Goal: Task Accomplishment & Management: Use online tool/utility

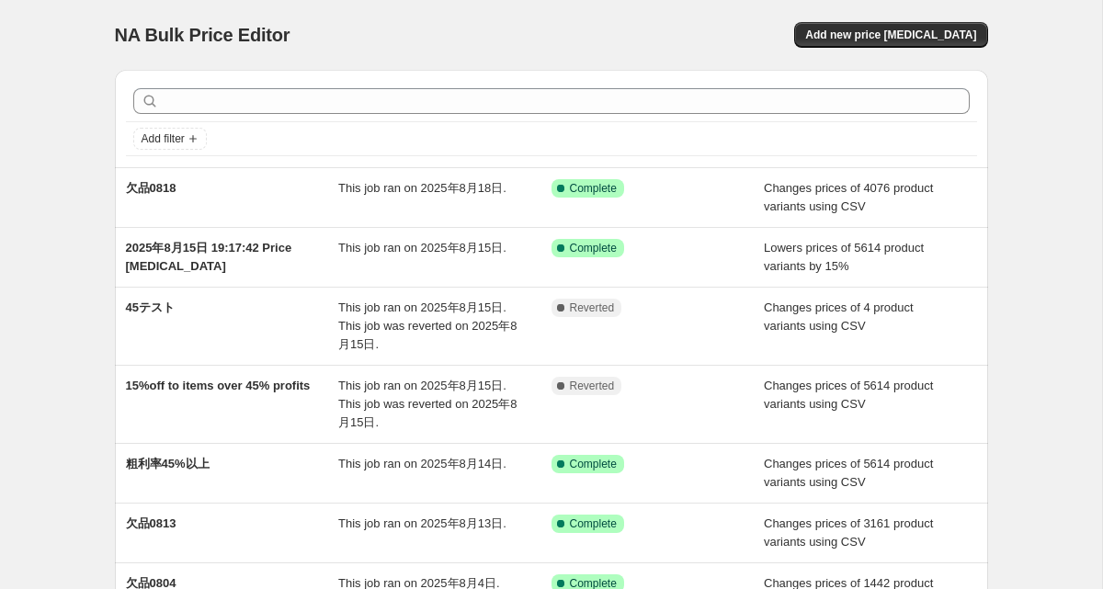
scroll to position [18, 0]
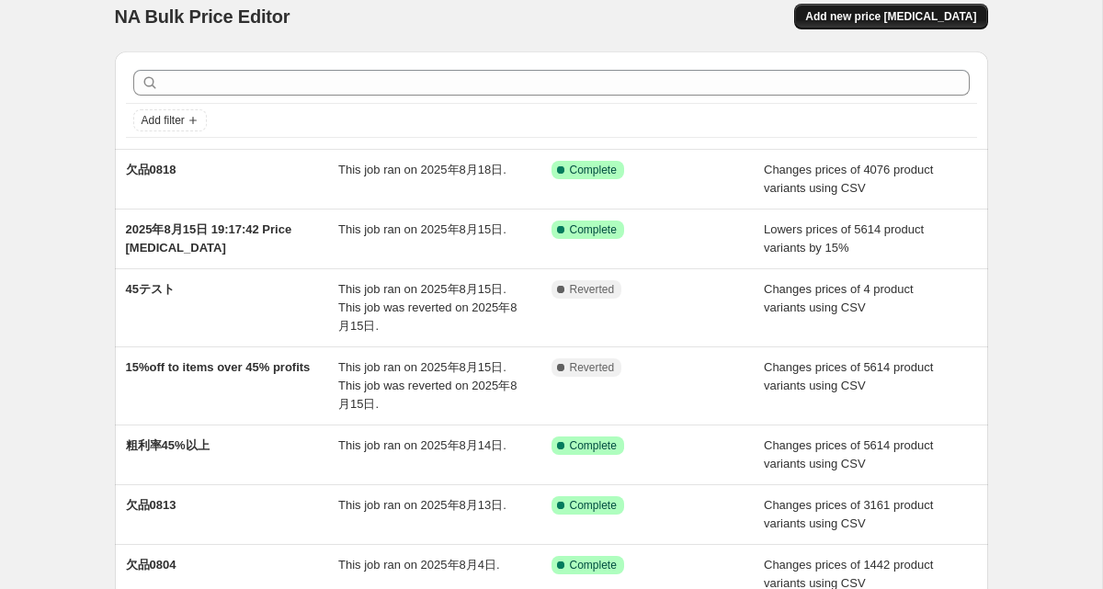
click at [871, 17] on span "Add new price [MEDICAL_DATA]" at bounding box center [890, 16] width 171 height 15
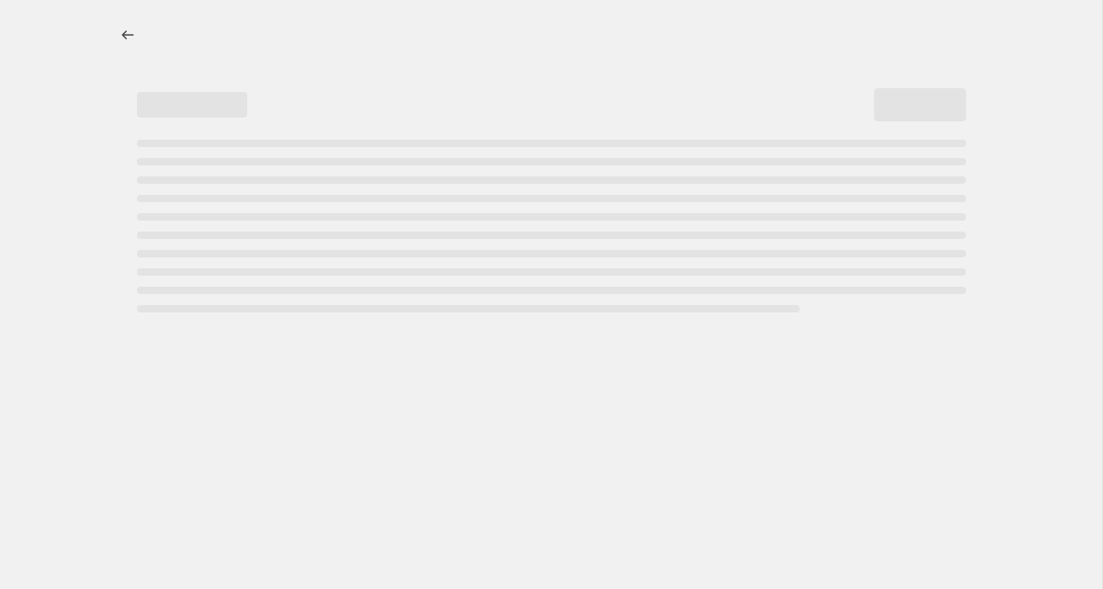
select select "percentage"
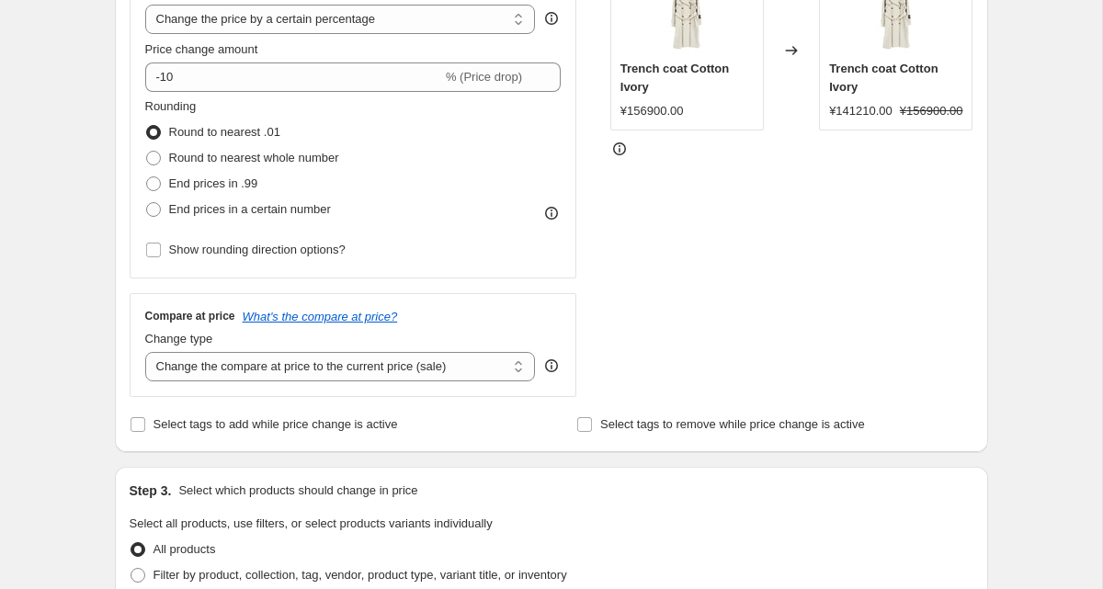
scroll to position [342, 0]
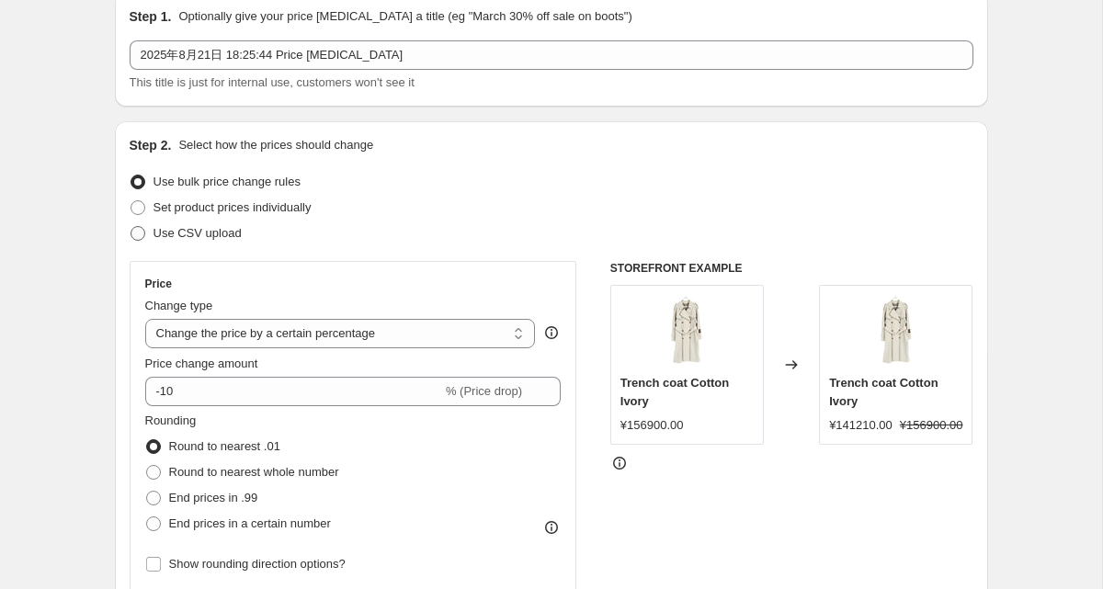
click at [155, 237] on span "Use CSV upload" at bounding box center [197, 233] width 88 height 14
click at [131, 227] on input "Use CSV upload" at bounding box center [130, 226] width 1 height 1
radio input "true"
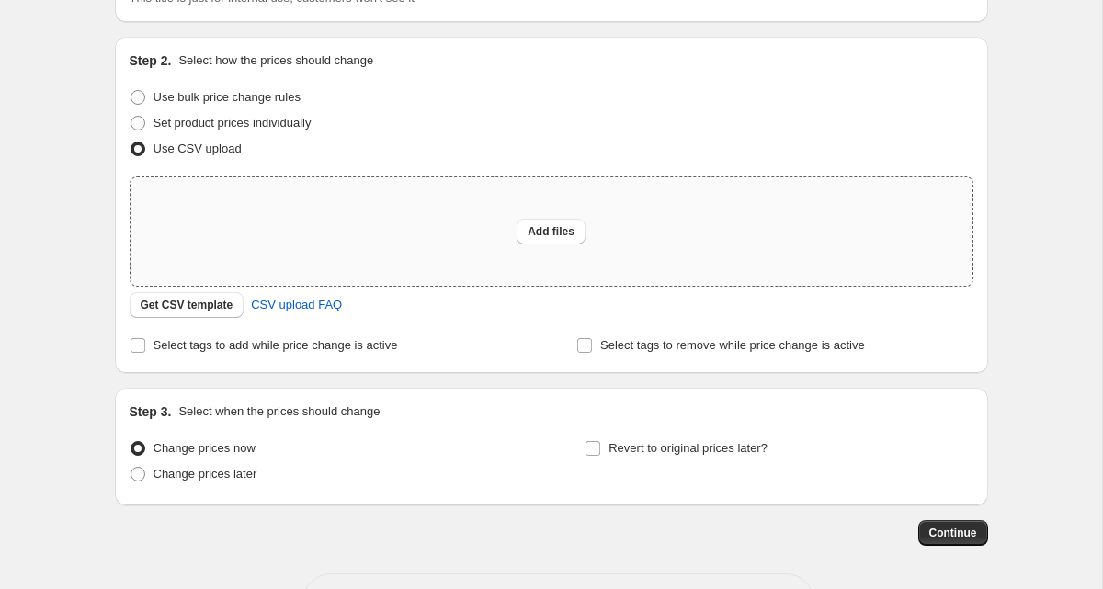
scroll to position [214, 0]
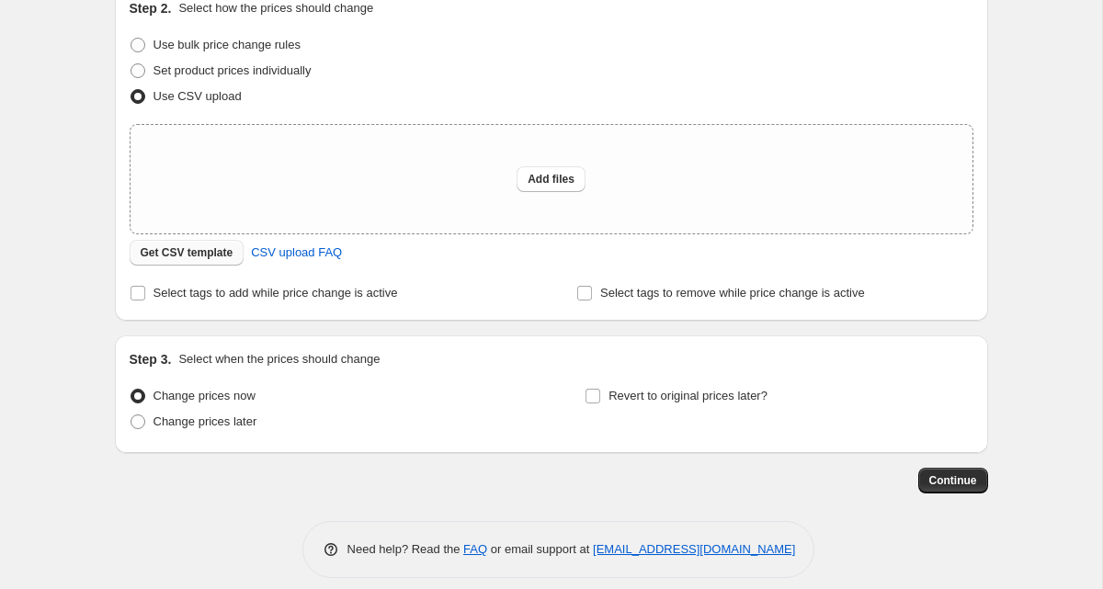
click at [185, 254] on span "Get CSV template" at bounding box center [187, 252] width 93 height 15
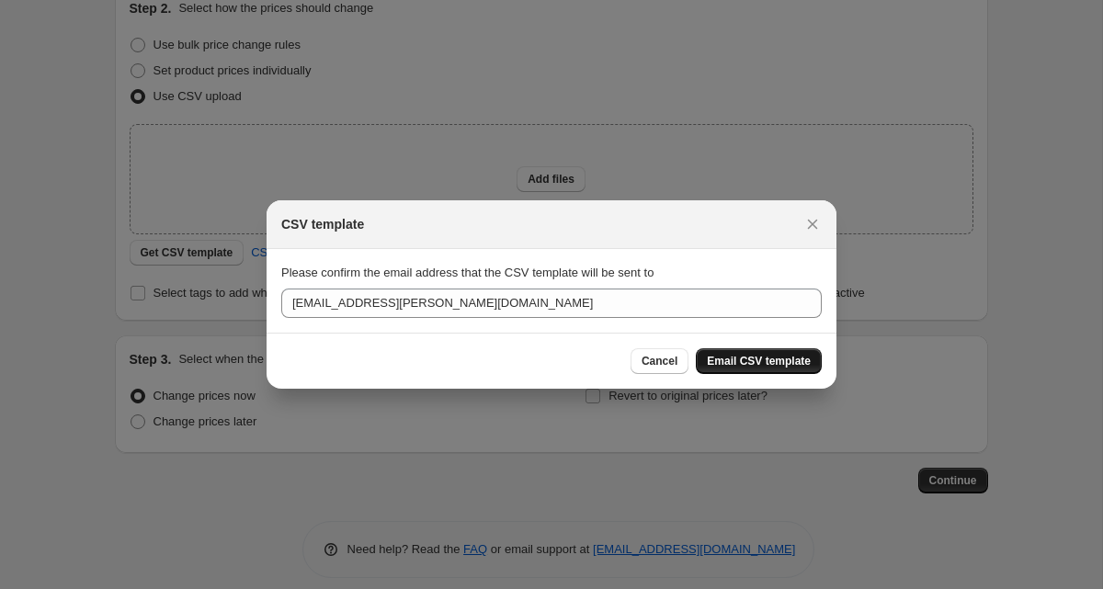
click at [754, 354] on span "Email CSV template" at bounding box center [759, 361] width 104 height 15
